Goal: Task Accomplishment & Management: Manage account settings

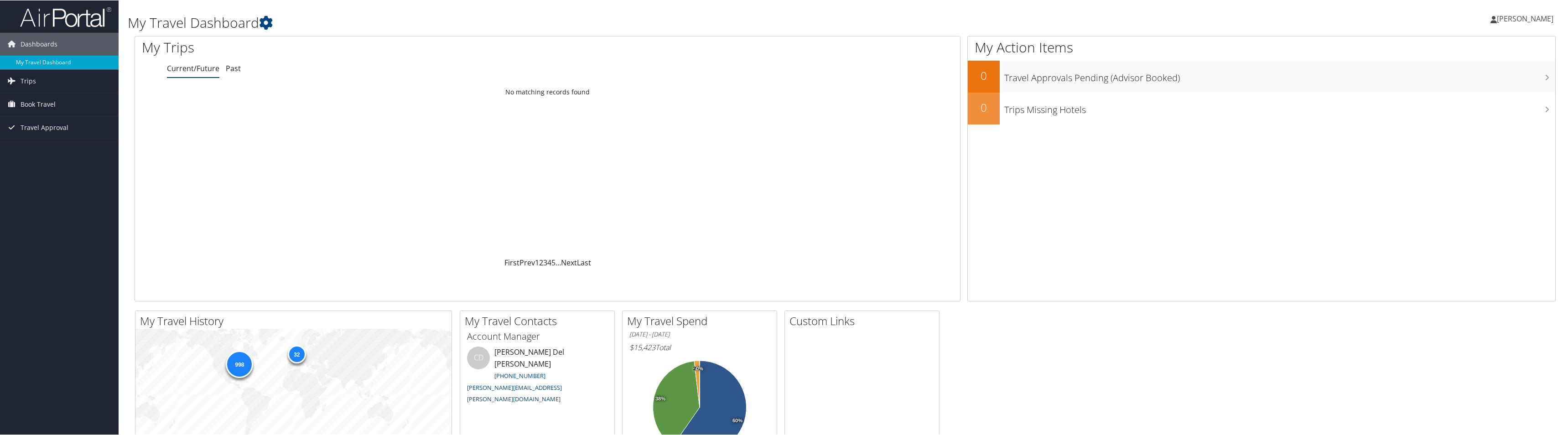
click at [1520, 17] on span "[PERSON_NAME]" at bounding box center [1525, 18] width 57 height 10
click at [1474, 79] on link "View Travel Profile" at bounding box center [1500, 81] width 102 height 15
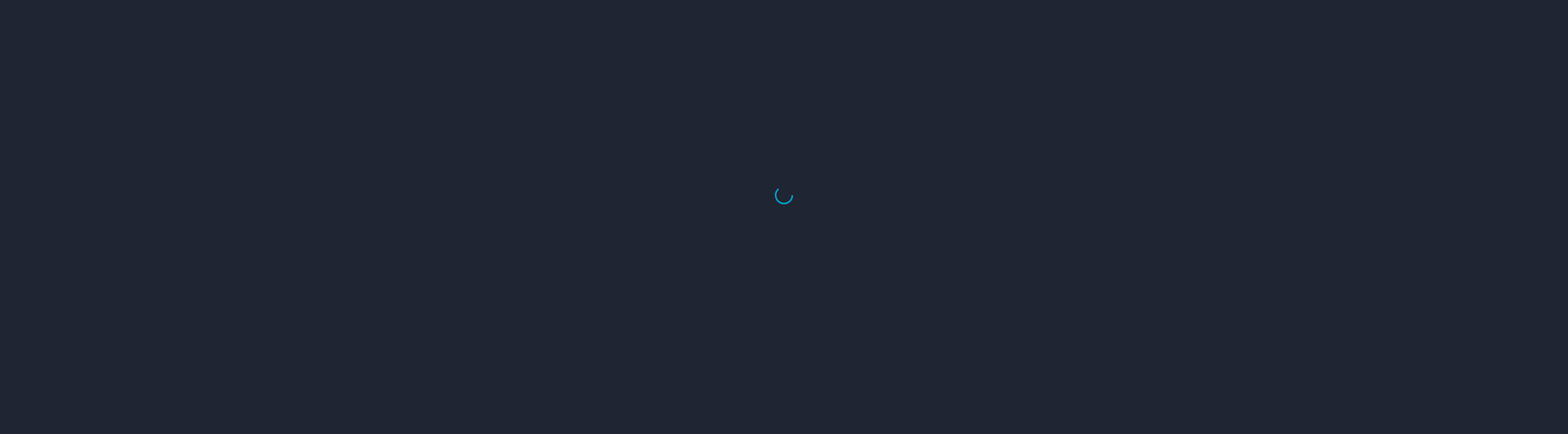
select select "US"
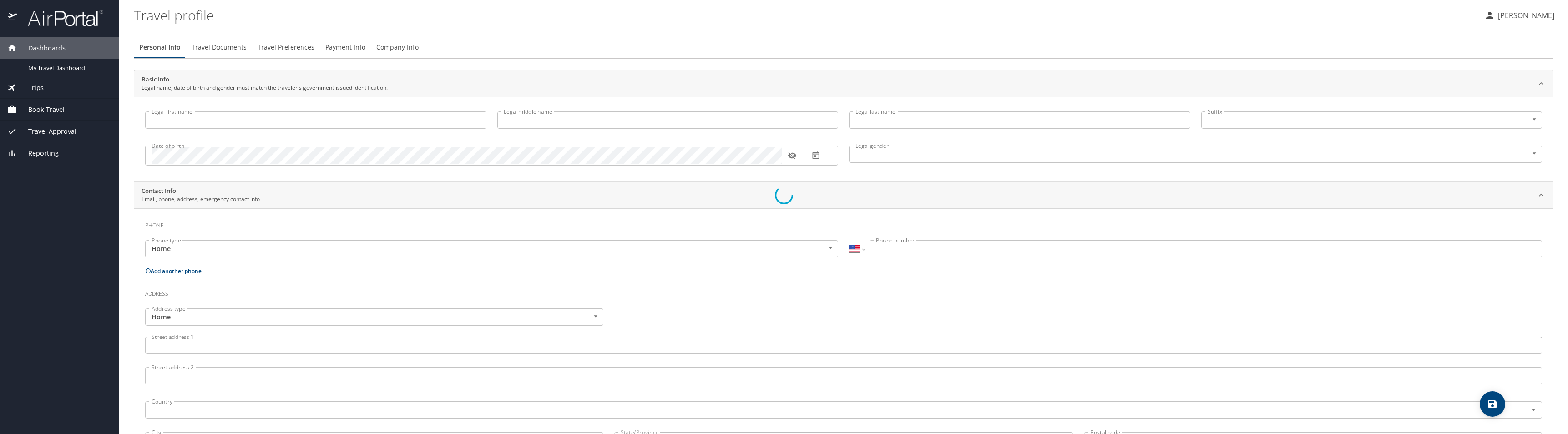
type input "Jason"
type input "Darrel"
type input "Vincent"
type input "Male"
select select "US"
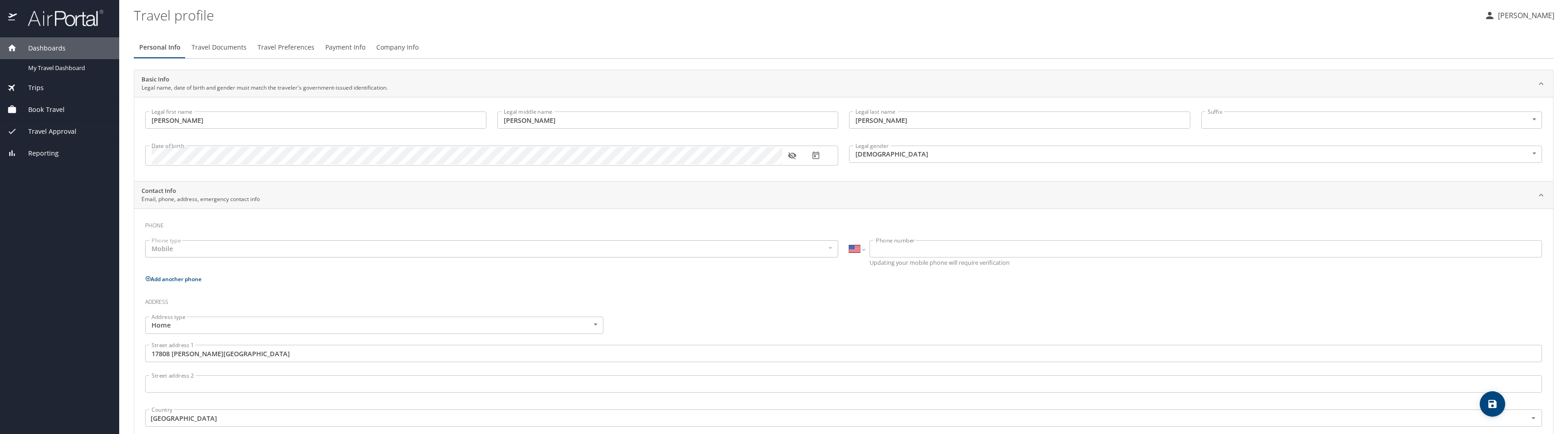
select select "US"
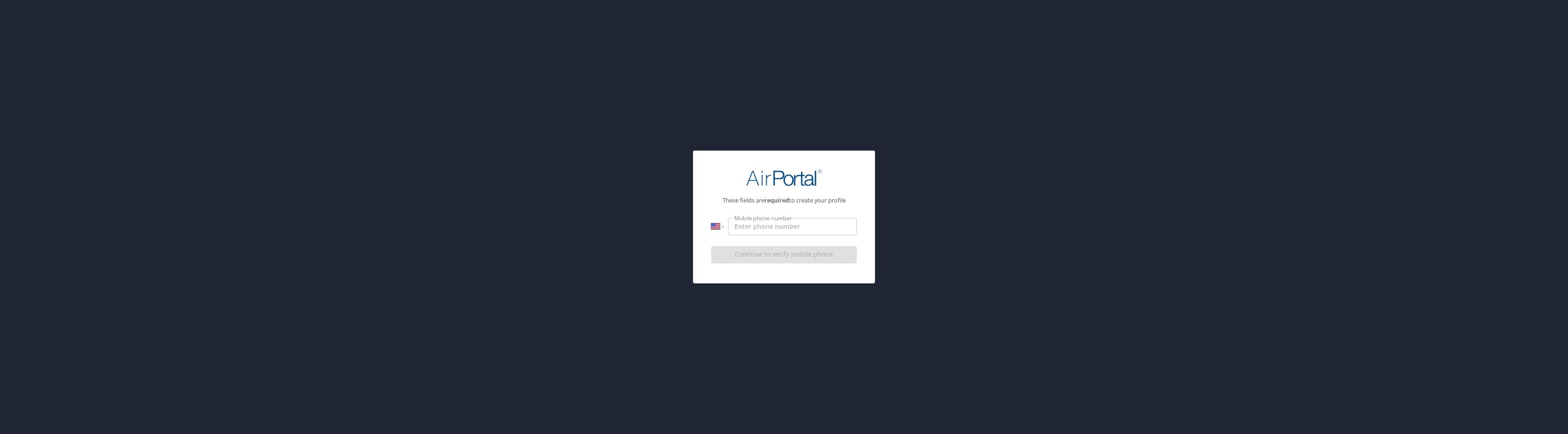
click at [774, 231] on input "Mobile phone number" at bounding box center [793, 226] width 129 height 17
type input "(260) 609-9018"
click at [793, 257] on div "Continue to verify mobile phone" at bounding box center [783, 257] width 145 height 30
click at [793, 257] on span "Continue to verify mobile phone" at bounding box center [783, 254] width 131 height 12
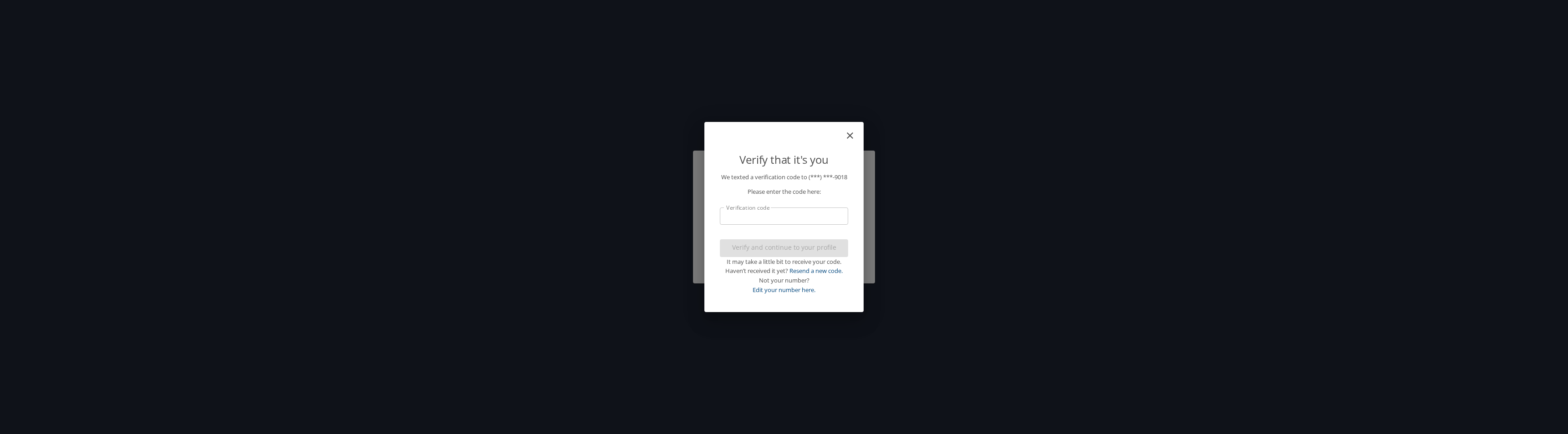
click at [775, 223] on input "Verification code" at bounding box center [784, 216] width 128 height 17
type input "297016"
click at [786, 253] on span "Verify and continue to your profile" at bounding box center [784, 248] width 114 height 12
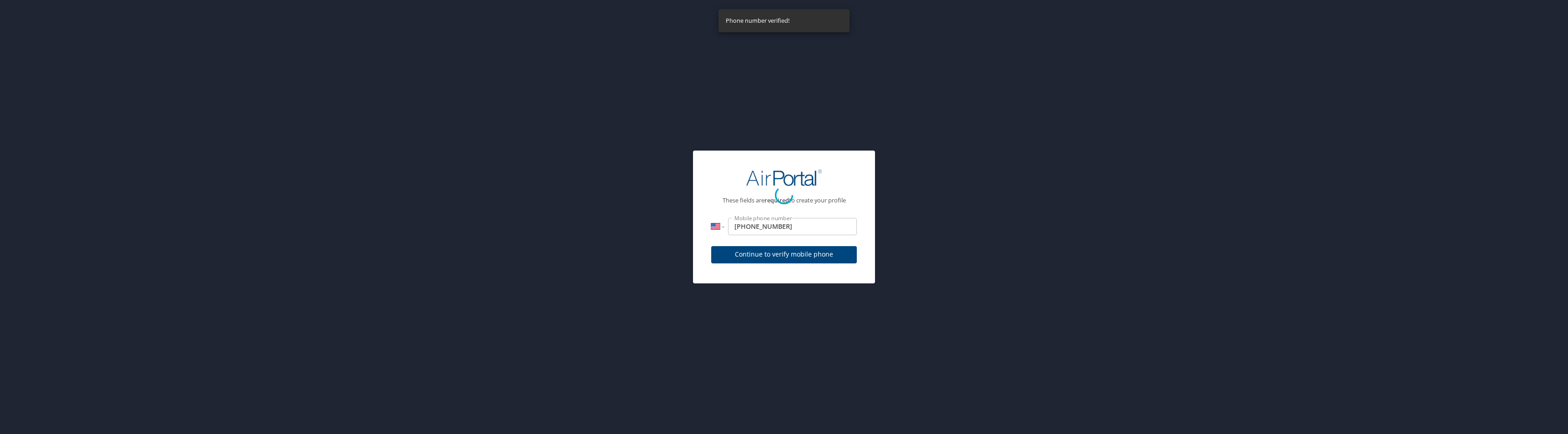
select select "US"
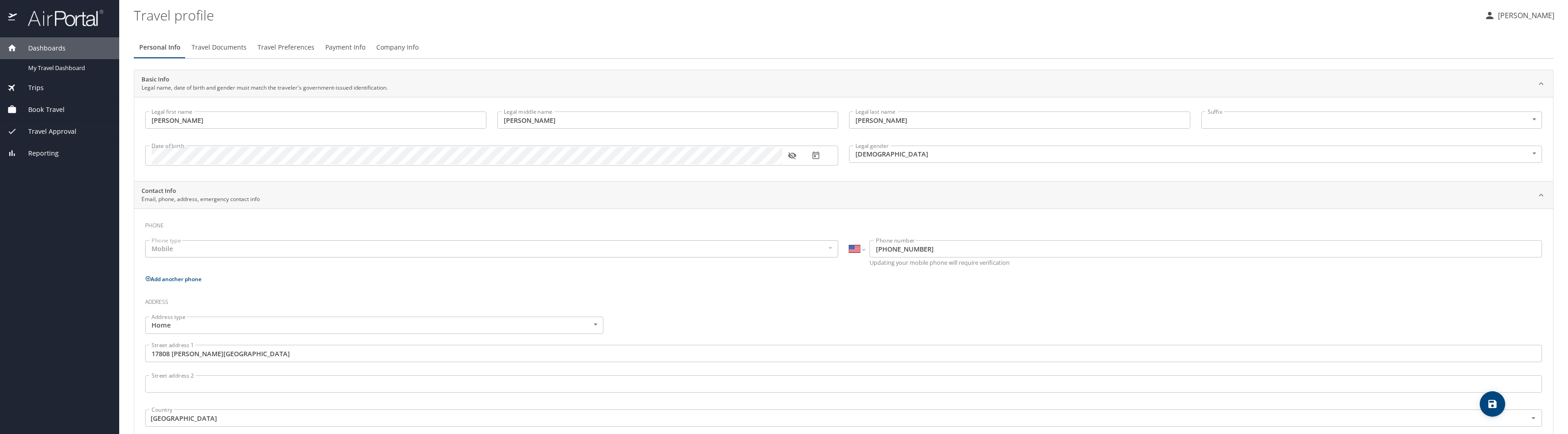
click at [235, 49] on span "Travel Documents" at bounding box center [219, 47] width 55 height 12
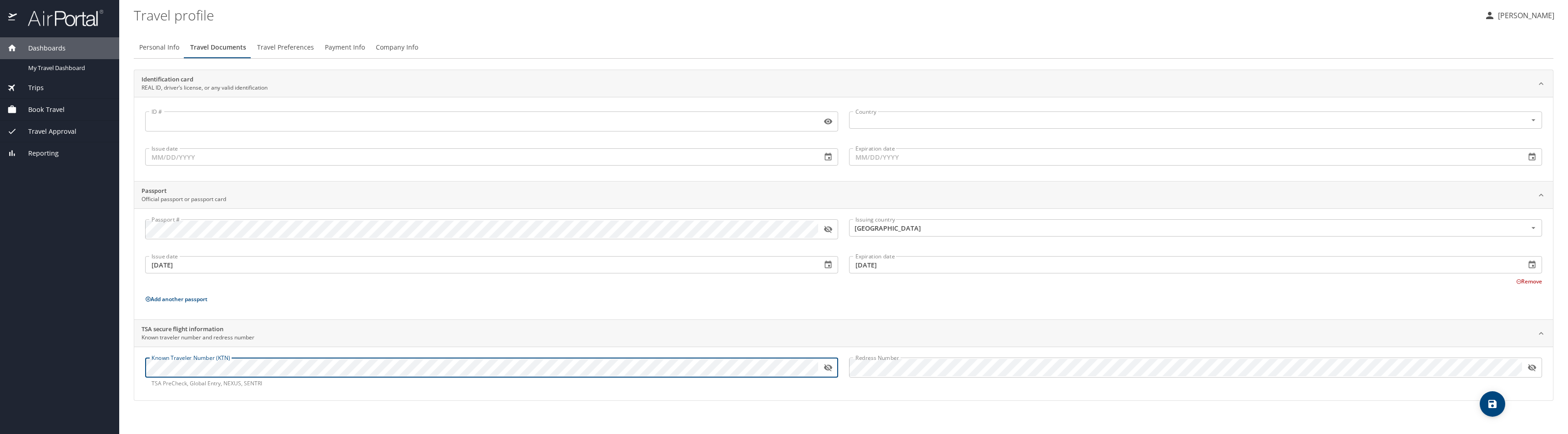
click at [828, 367] on icon "button" at bounding box center [828, 368] width 8 height 7
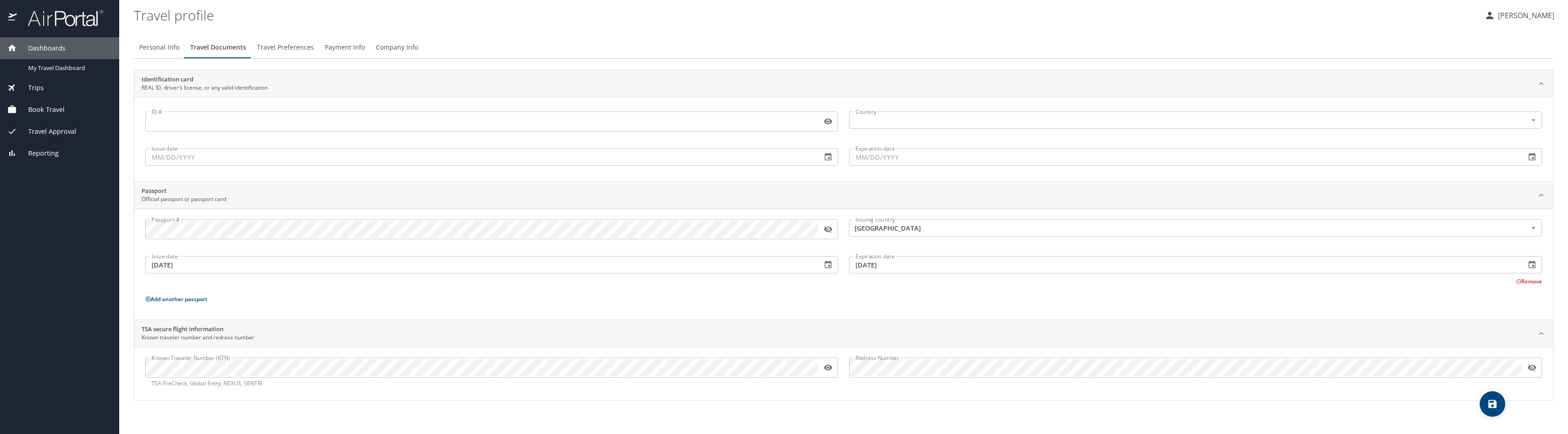
click at [1531, 365] on icon "button" at bounding box center [1531, 368] width 9 height 9
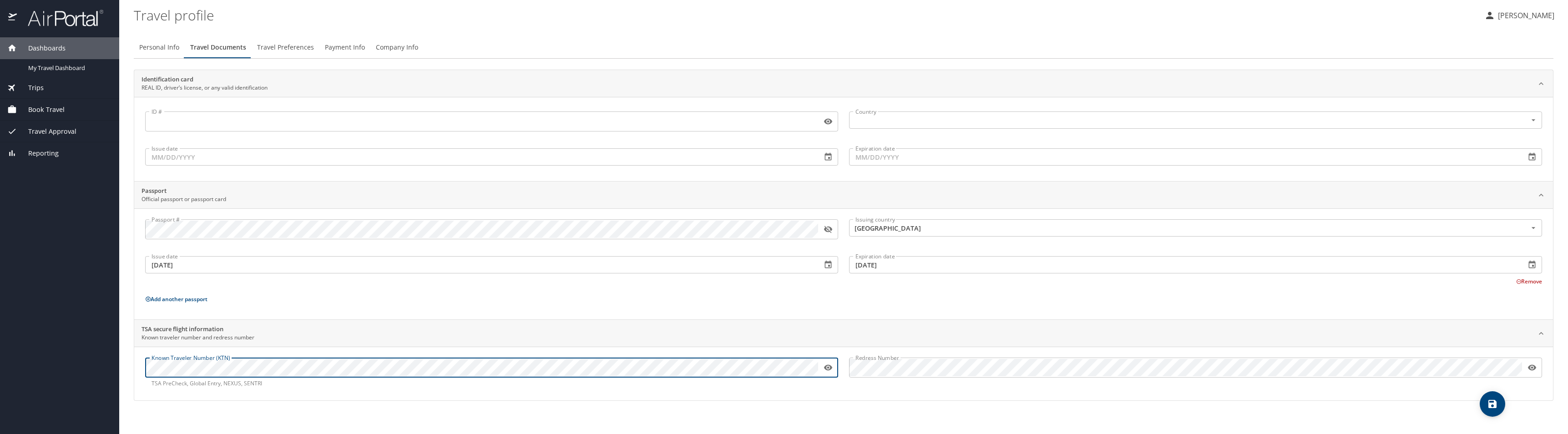
click at [102, 362] on div "Dashboards My Travel Dashboard Trips Current / Future Trips Past Trips Trips Mi…" at bounding box center [784, 217] width 1568 height 434
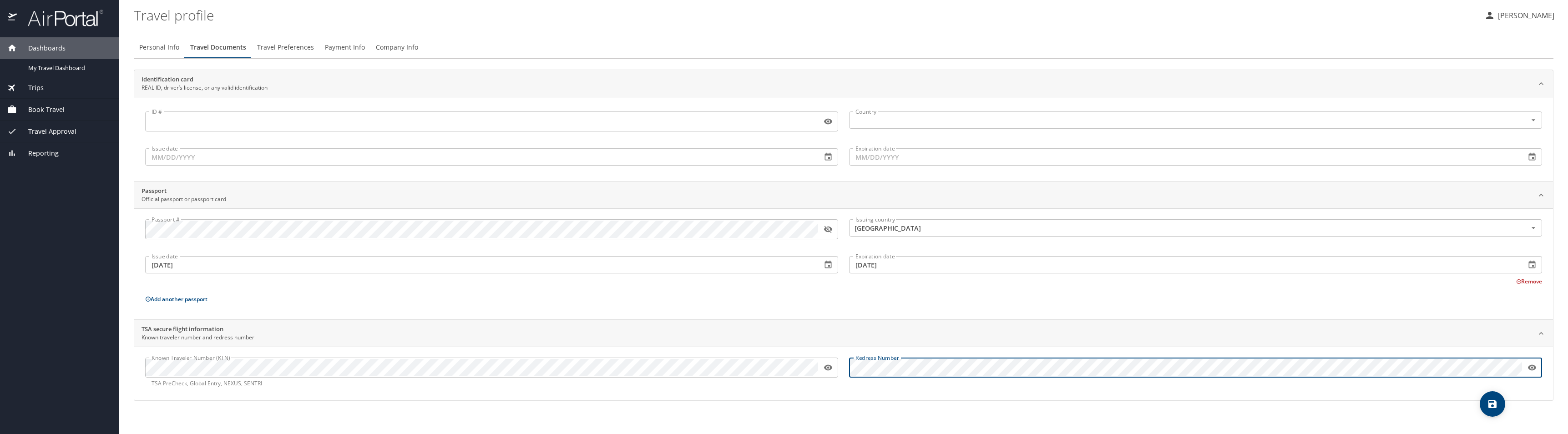
click at [778, 358] on div "Known Traveler Number (KTN) Known Traveler Number (KTN) TSA PreCheck, Global En…" at bounding box center [843, 373] width 1408 height 41
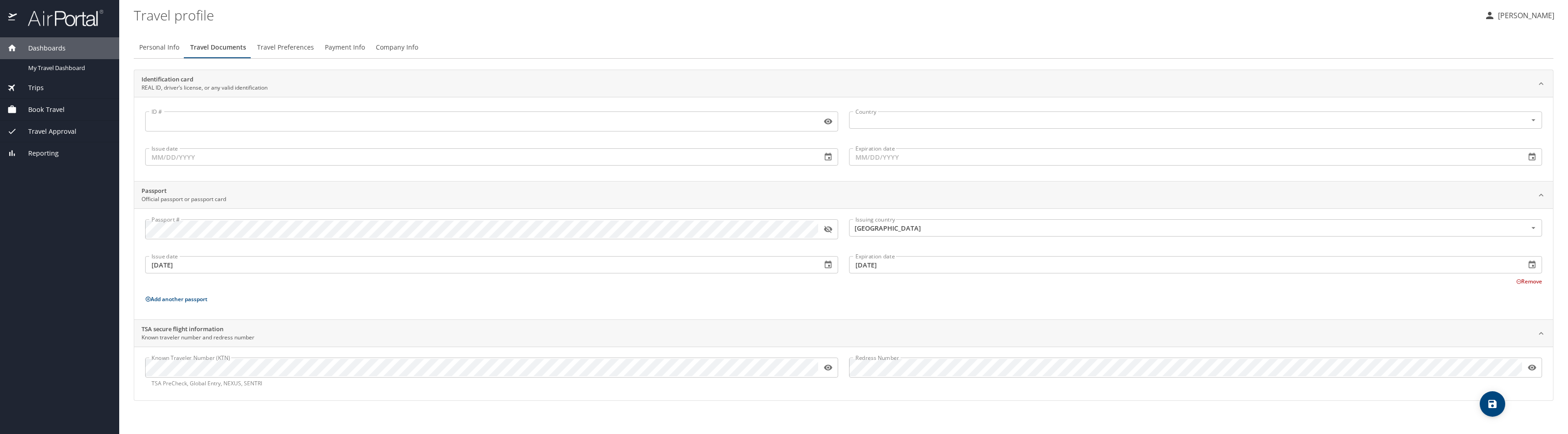
click at [890, 433] on div "Personal Info Travel Documents Travel Preferences Payment Info Company Info Ide…" at bounding box center [844, 231] width 1419 height 405
click at [1382, 38] on div "Personal Info Travel Documents Travel Preferences Payment Info Company Info" at bounding box center [844, 47] width 1419 height 22
click at [1522, 14] on p "[PERSON_NAME]" at bounding box center [1524, 15] width 59 height 11
click at [1409, 32] on div at bounding box center [784, 217] width 1568 height 434
click at [284, 46] on span "Travel Preferences" at bounding box center [285, 47] width 57 height 12
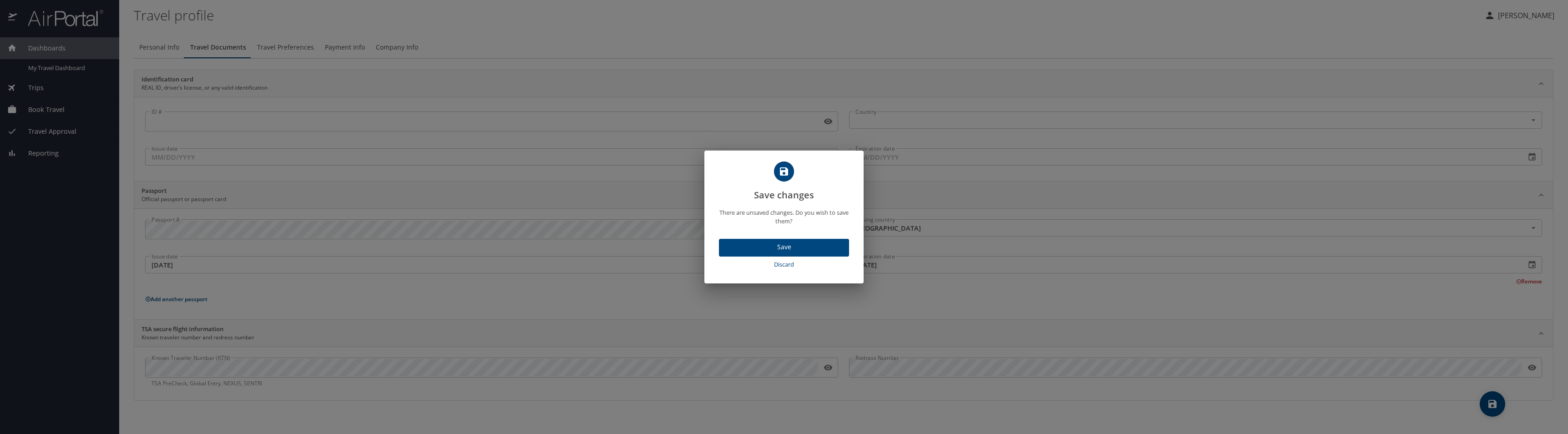
click at [797, 250] on span "Save" at bounding box center [784, 247] width 116 height 12
